Goal: Check status: Check status

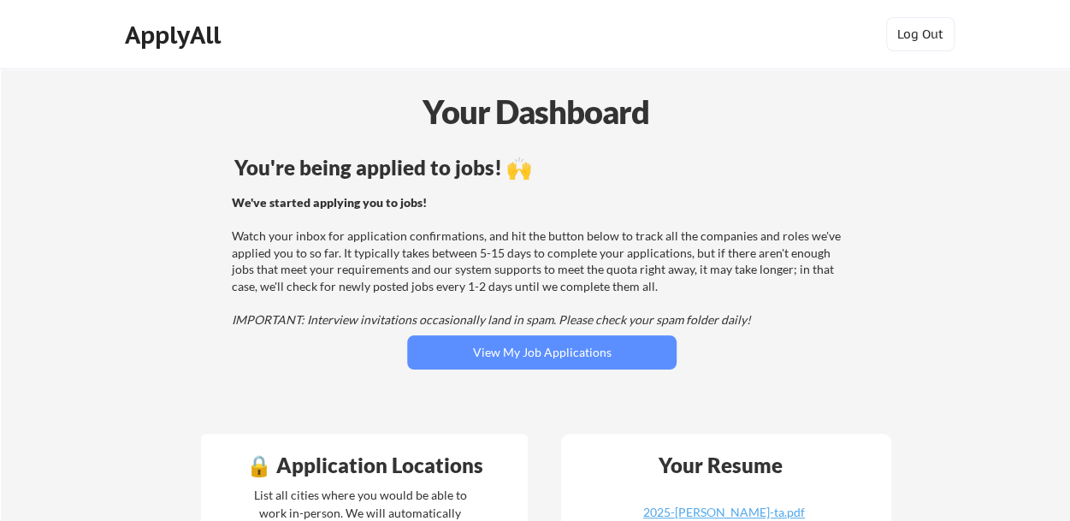
click at [214, 309] on div "We've started applying you to jobs! Watch your inbox for application confirmati…" at bounding box center [539, 261] width 685 height 134
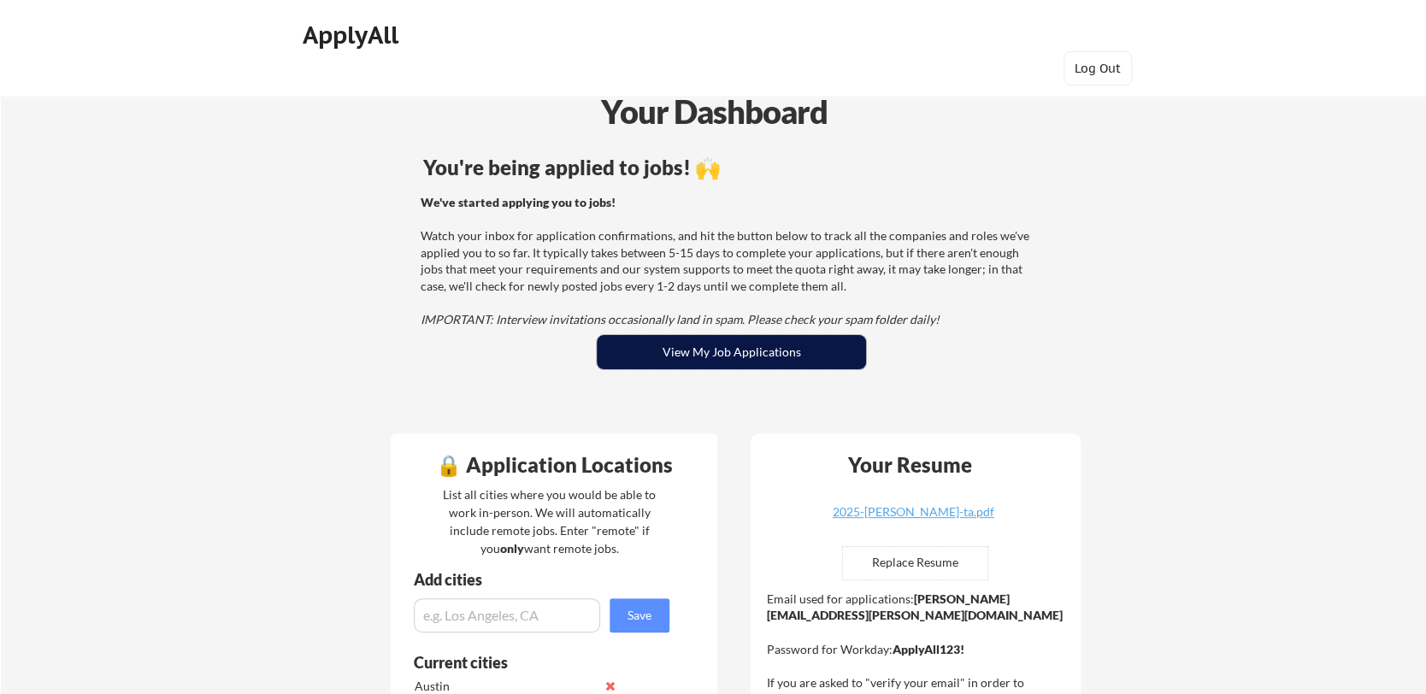
click at [759, 363] on button "View My Job Applications" at bounding box center [731, 352] width 269 height 34
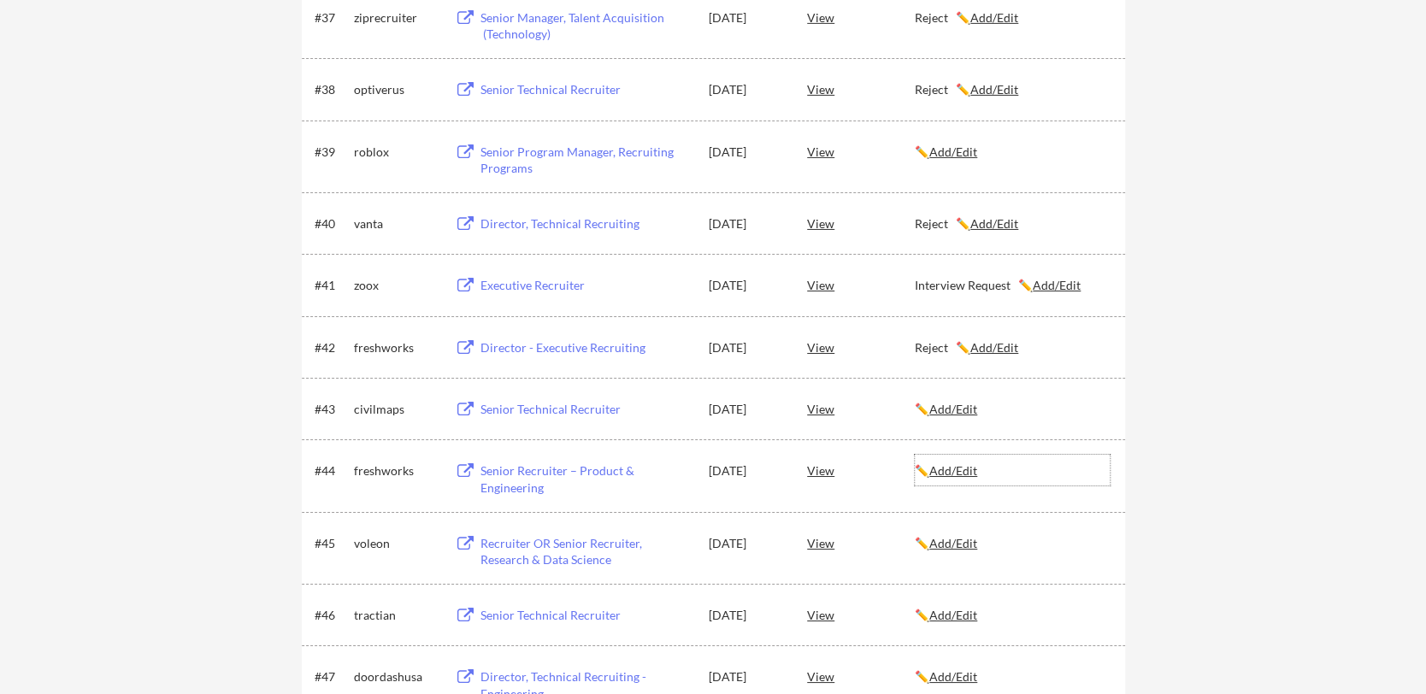
click at [961, 465] on u "Add/Edit" at bounding box center [953, 470] width 48 height 15
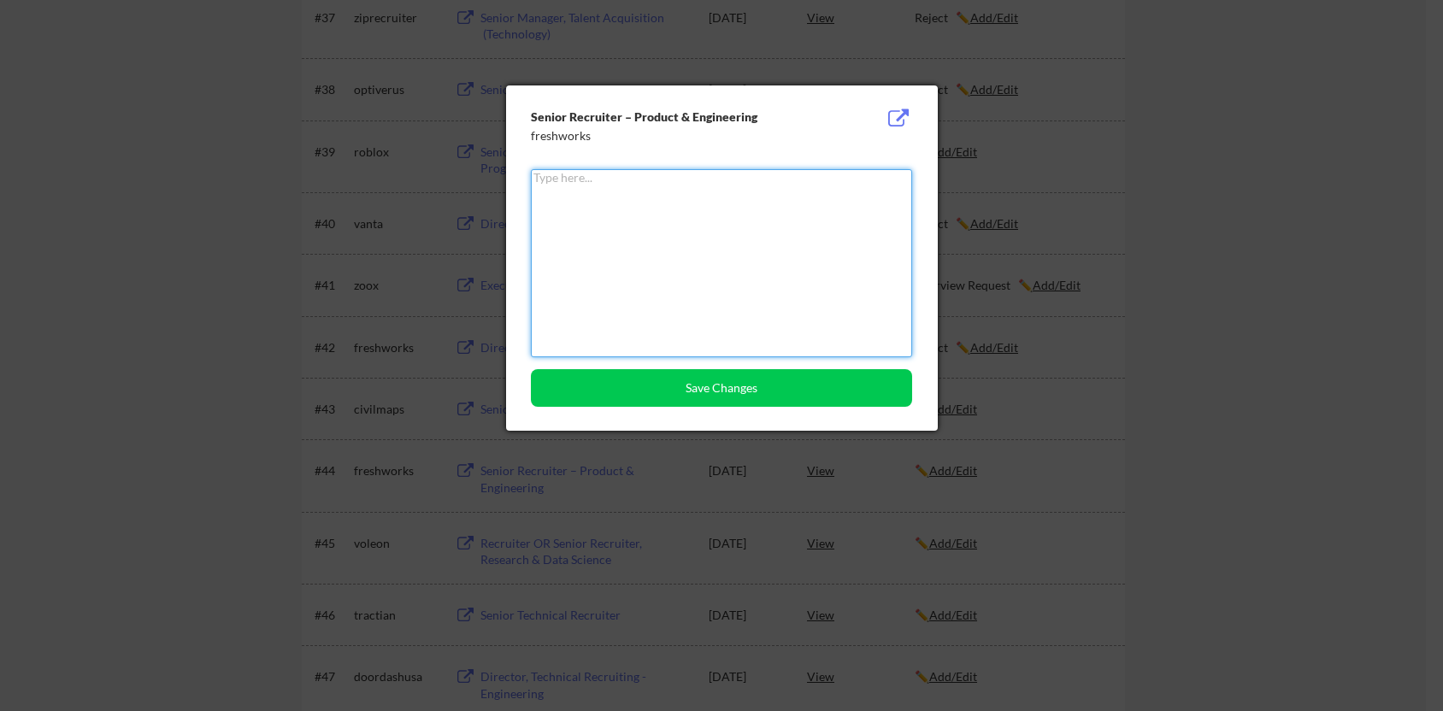
click at [672, 298] on textarea at bounding box center [721, 263] width 381 height 188
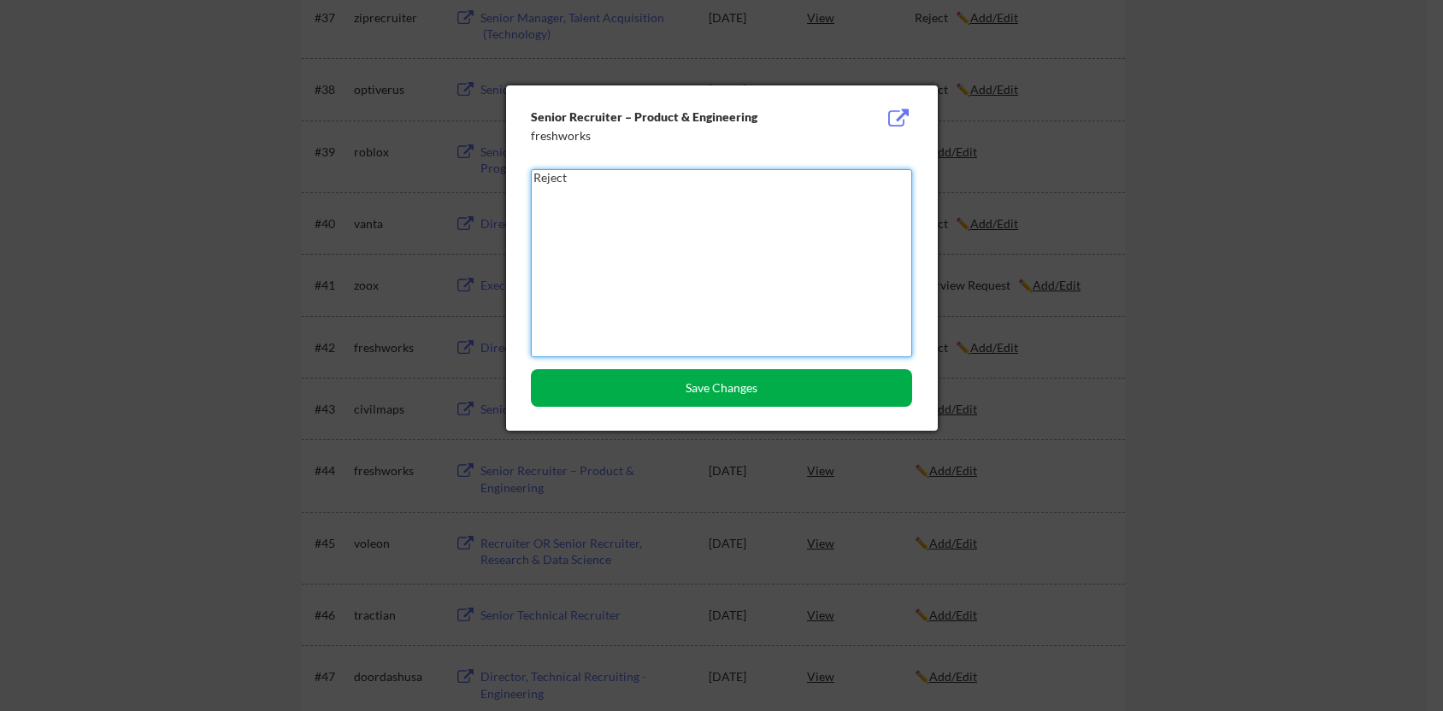
type textarea "Reject"
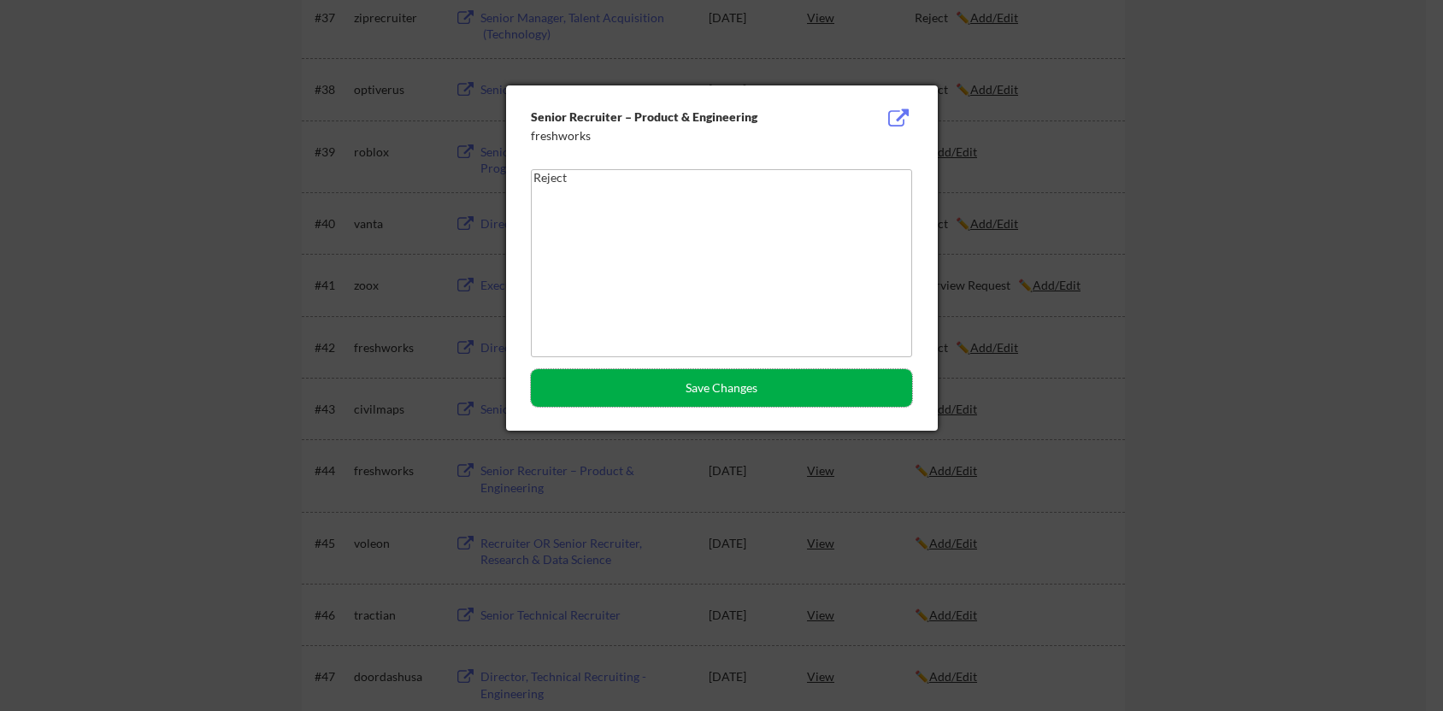
click at [752, 393] on button "Save Changes" at bounding box center [721, 388] width 381 height 38
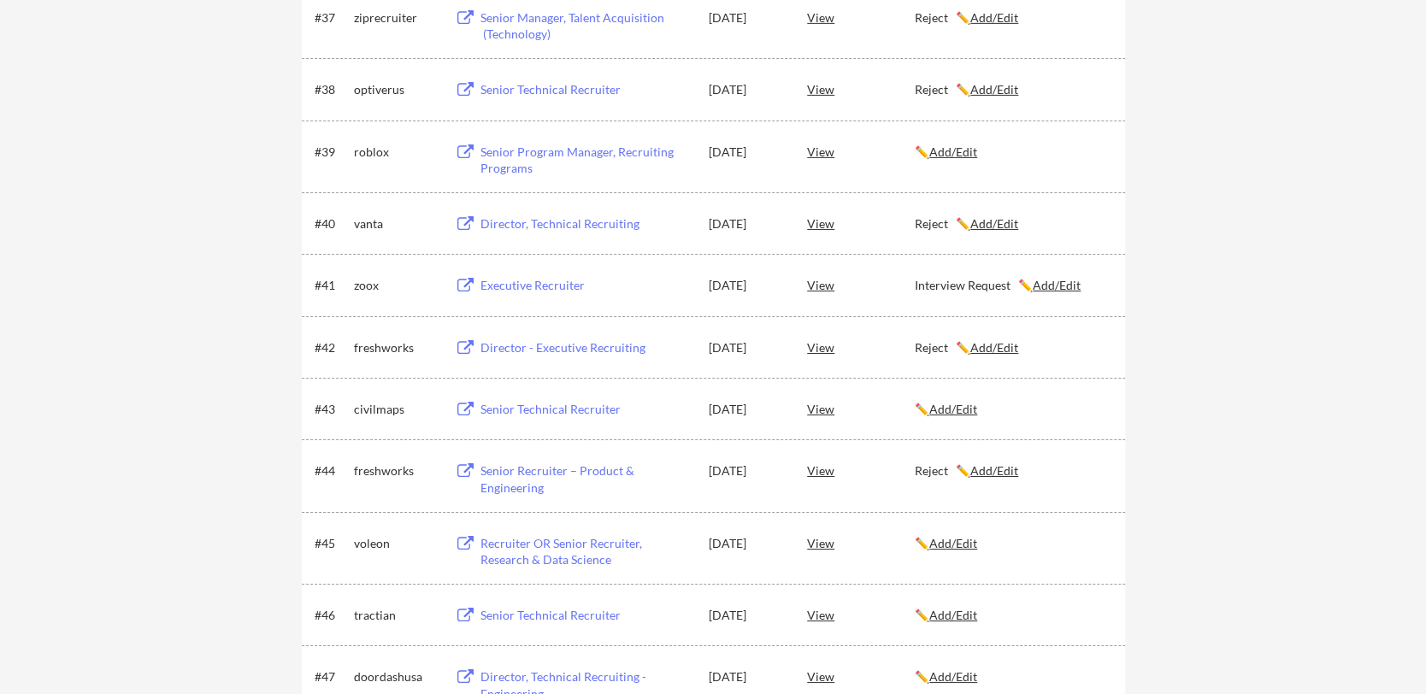
scroll to position [90, 0]
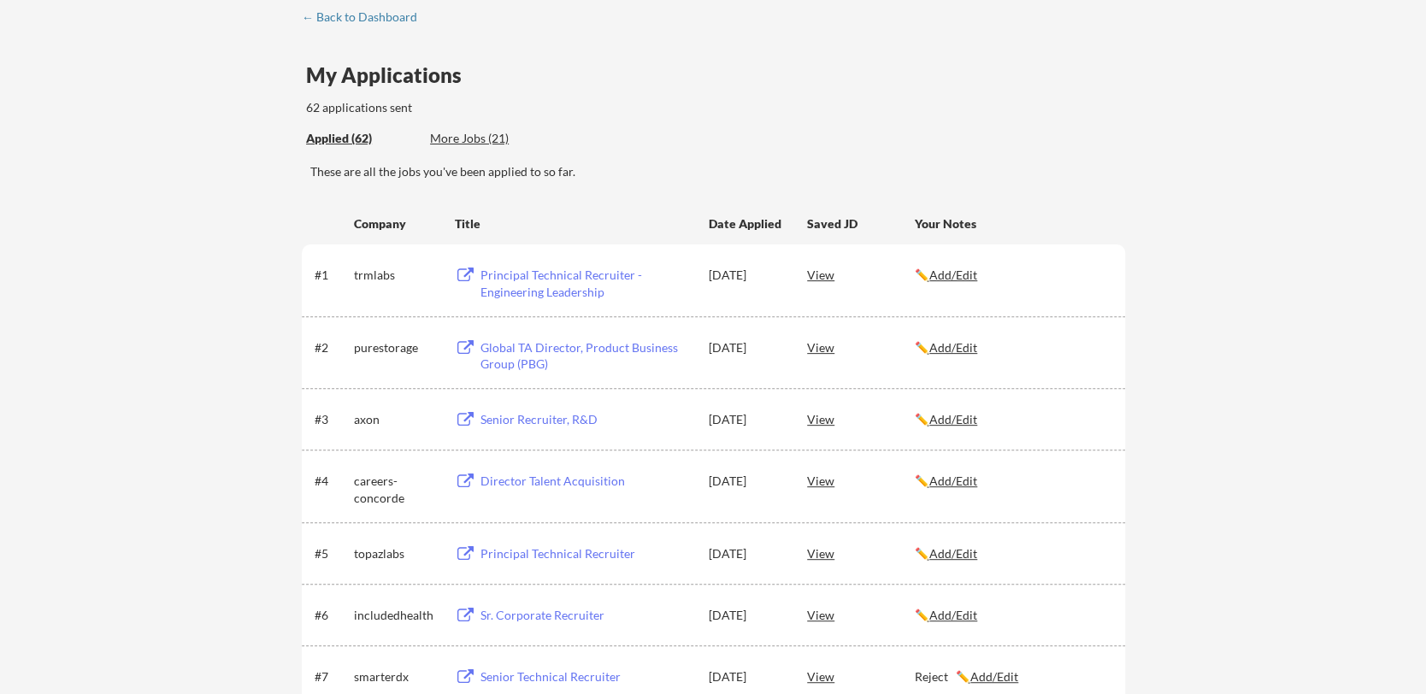
click at [948, 345] on u "Add/Edit" at bounding box center [953, 347] width 48 height 15
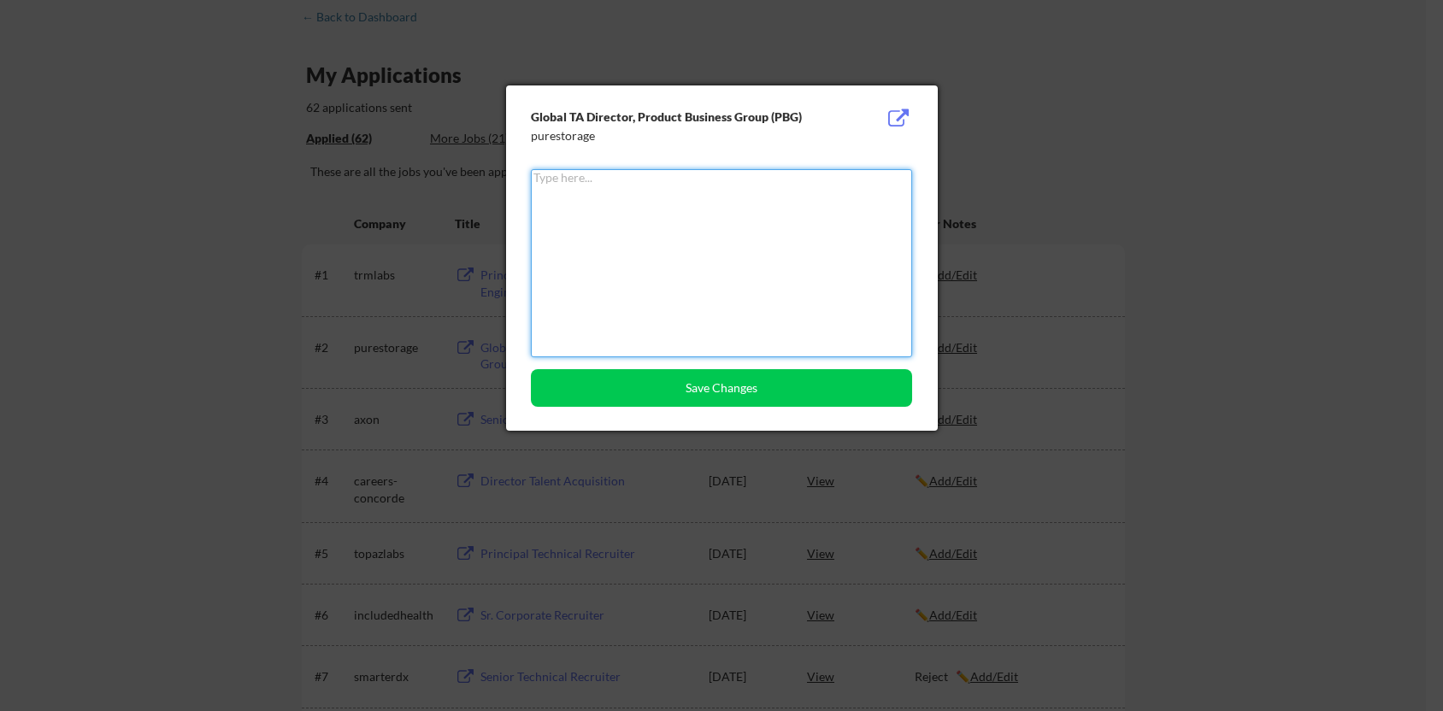
click at [705, 277] on textarea at bounding box center [721, 263] width 381 height 188
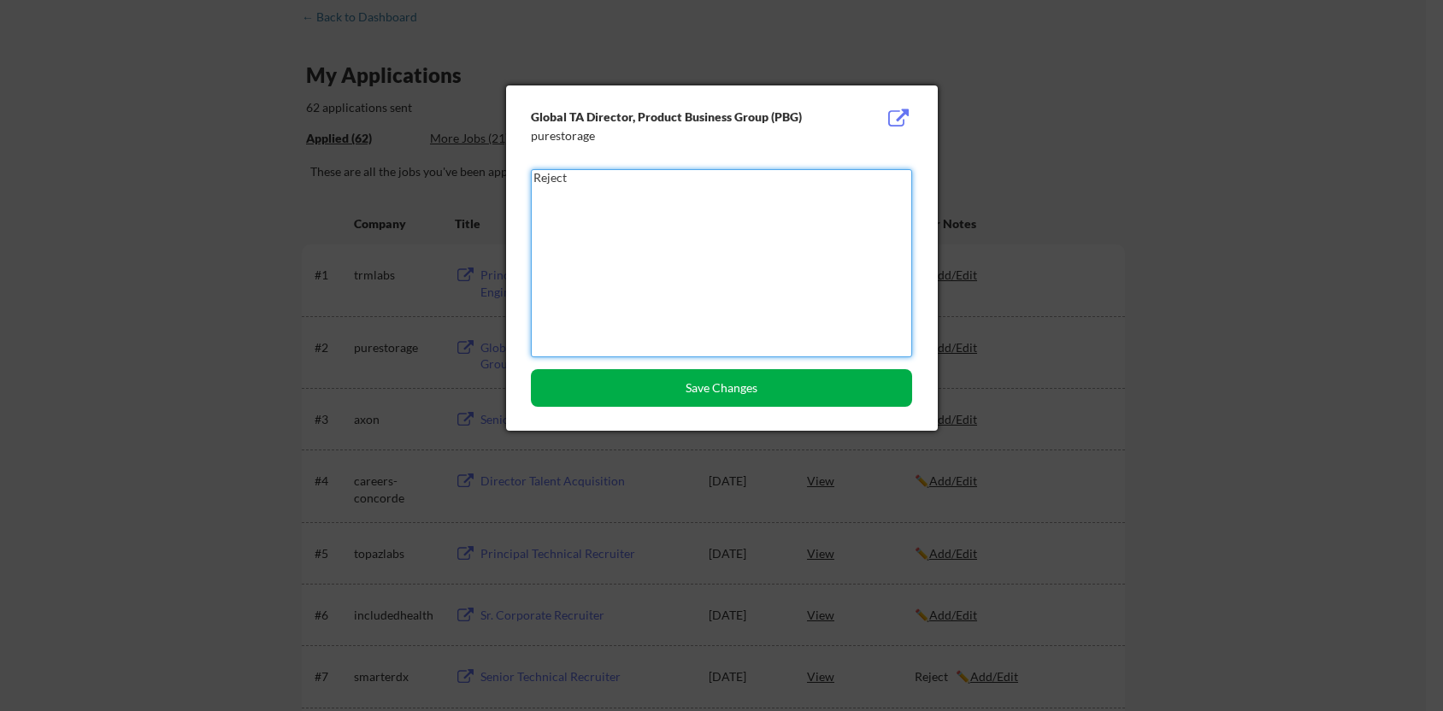
type textarea "Reject"
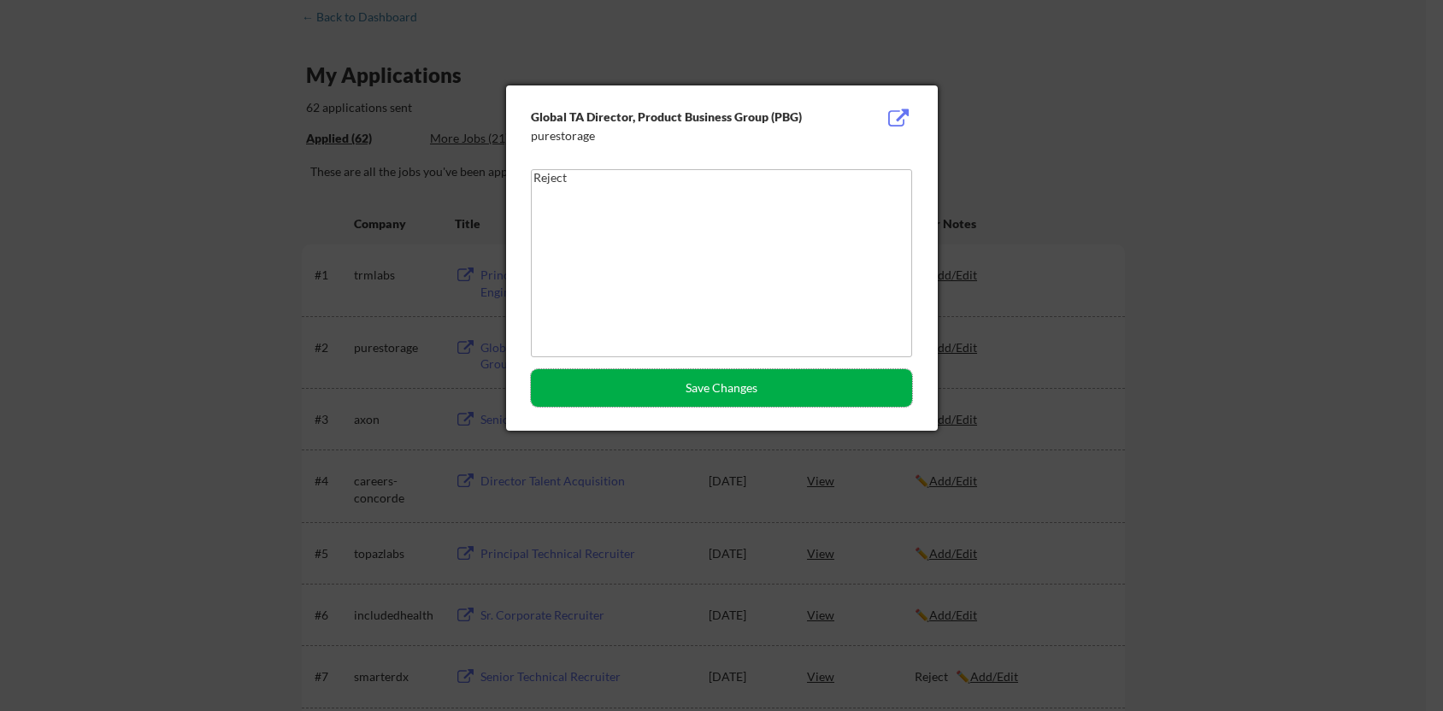
click at [735, 399] on button "Save Changes" at bounding box center [721, 388] width 381 height 38
